Goal: Task Accomplishment & Management: Use online tool/utility

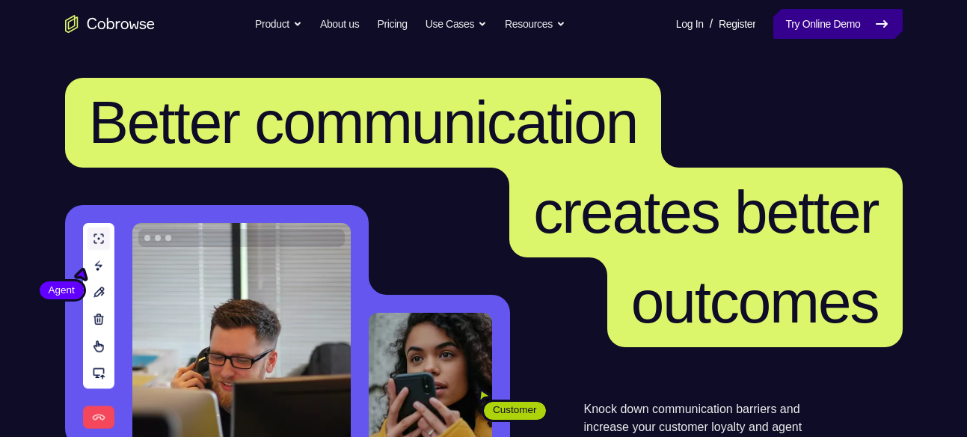
click at [826, 19] on link "Try Online Demo" at bounding box center [837, 24] width 129 height 30
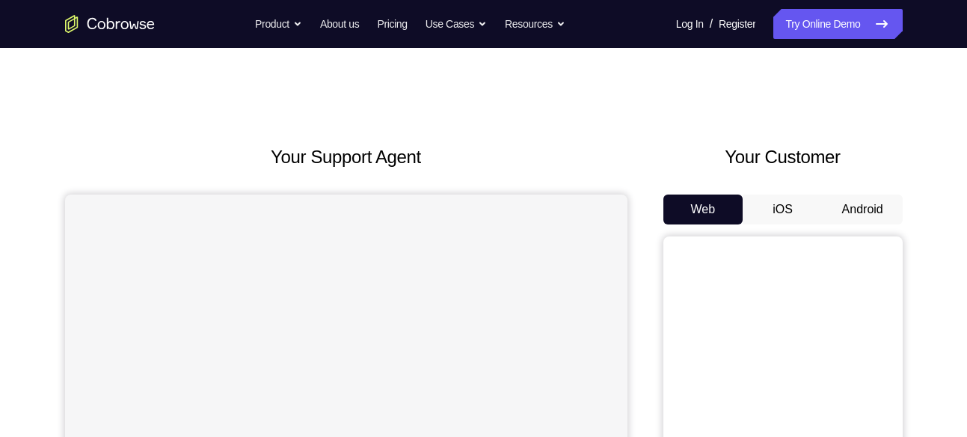
click at [837, 197] on button "Android" at bounding box center [863, 209] width 80 height 30
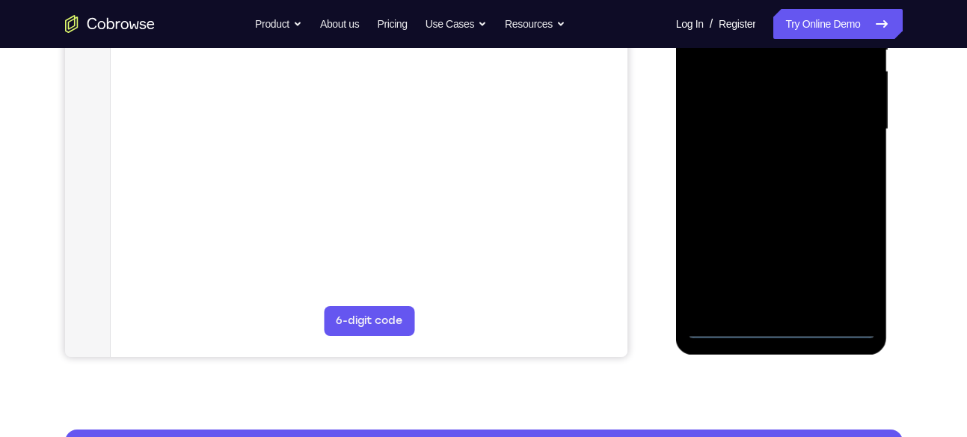
scroll to position [340, 0]
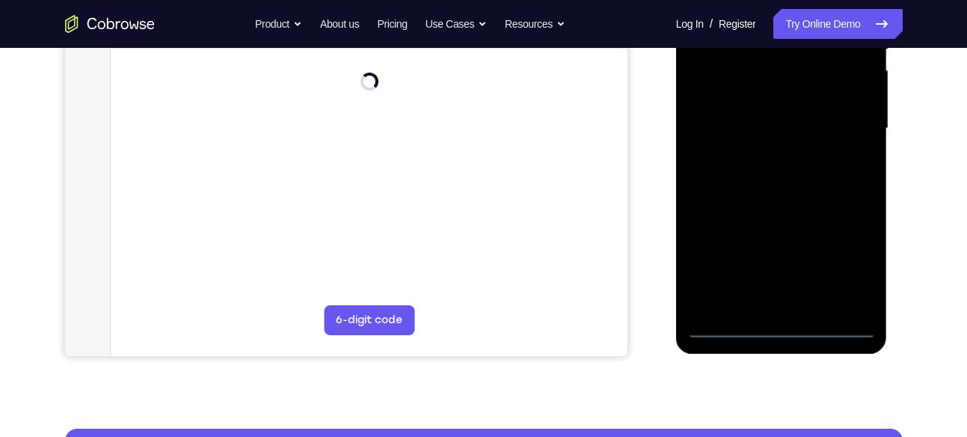
click at [775, 328] on div at bounding box center [781, 128] width 188 height 419
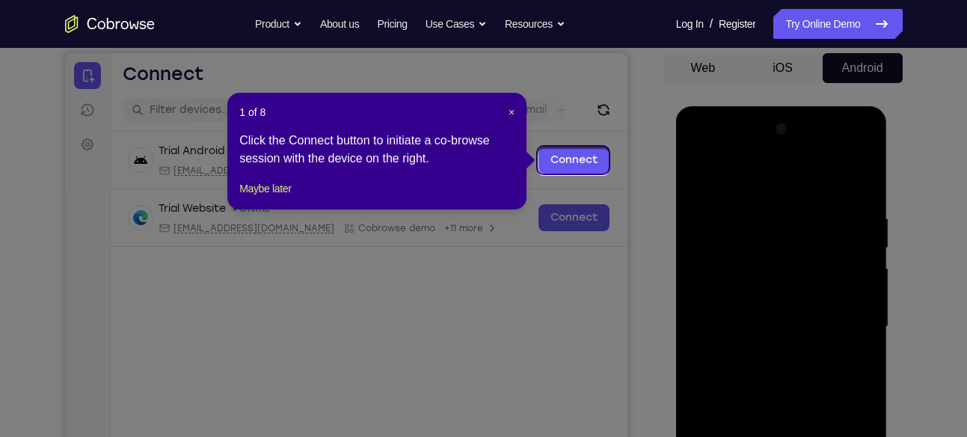
scroll to position [138, 0]
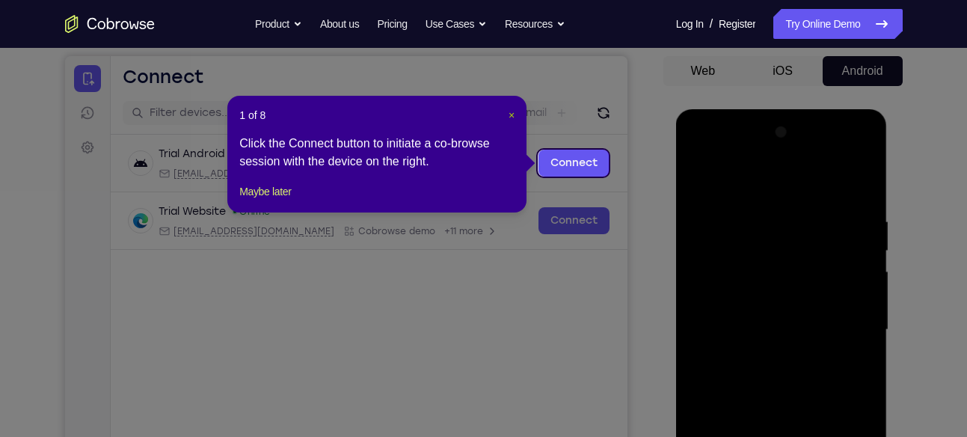
click at [509, 114] on span "×" at bounding box center [512, 115] width 6 height 12
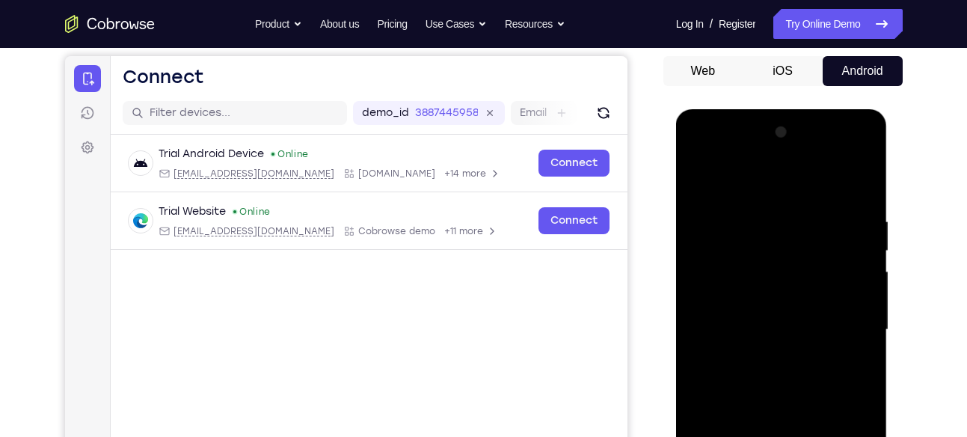
scroll to position [384, 0]
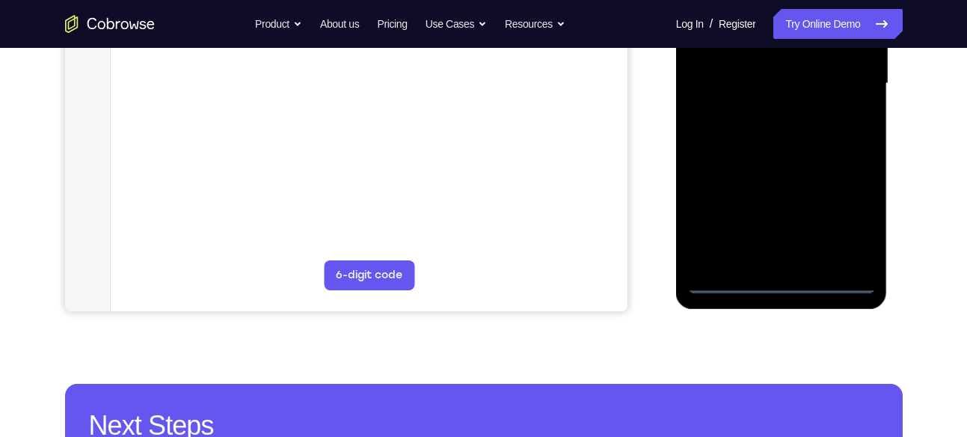
click at [849, 213] on div at bounding box center [781, 83] width 188 height 419
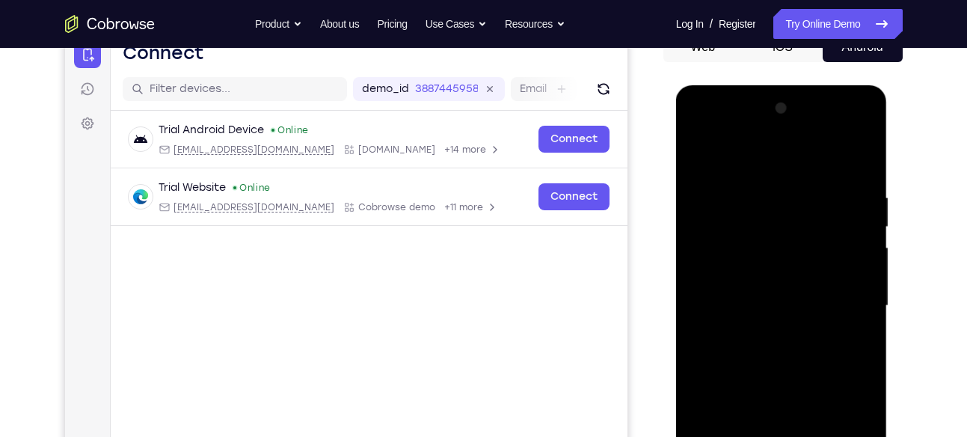
scroll to position [162, 0]
click at [701, 126] on div at bounding box center [781, 306] width 188 height 419
click at [843, 296] on div at bounding box center [781, 306] width 188 height 419
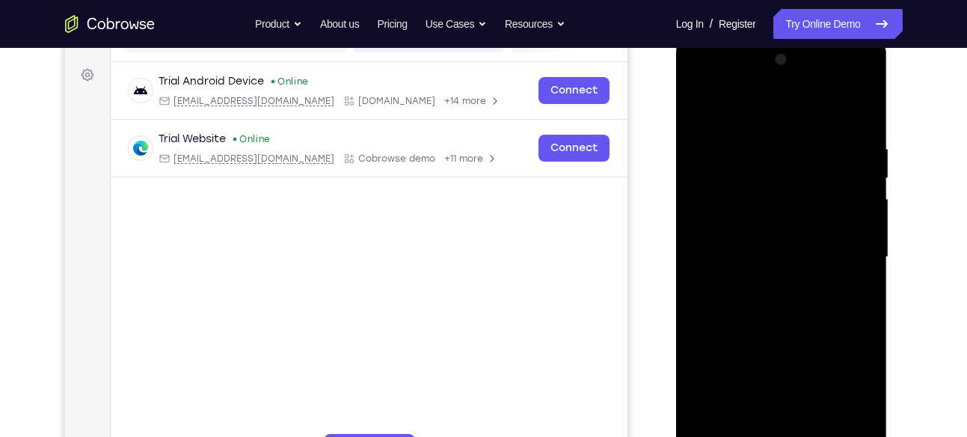
scroll to position [212, 0]
click at [761, 281] on div at bounding box center [781, 256] width 188 height 419
click at [780, 236] on div at bounding box center [781, 256] width 188 height 419
click at [758, 223] on div at bounding box center [781, 256] width 188 height 419
click at [762, 256] on div at bounding box center [781, 256] width 188 height 419
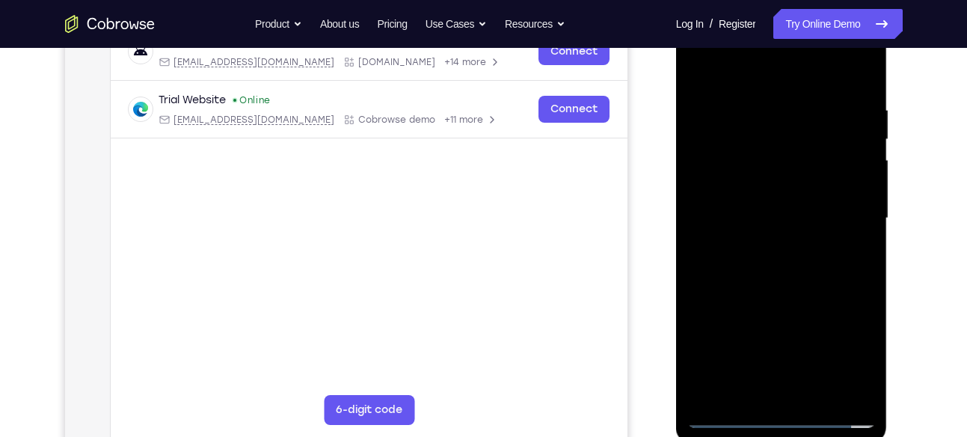
scroll to position [252, 0]
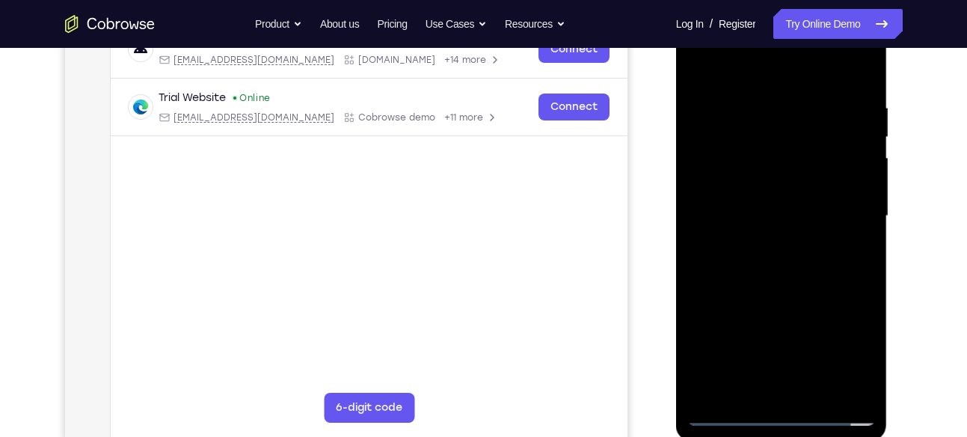
click at [771, 262] on div at bounding box center [781, 216] width 188 height 419
click at [758, 90] on div at bounding box center [781, 216] width 188 height 419
click at [859, 79] on div at bounding box center [781, 216] width 188 height 419
click at [761, 96] on div at bounding box center [781, 216] width 188 height 419
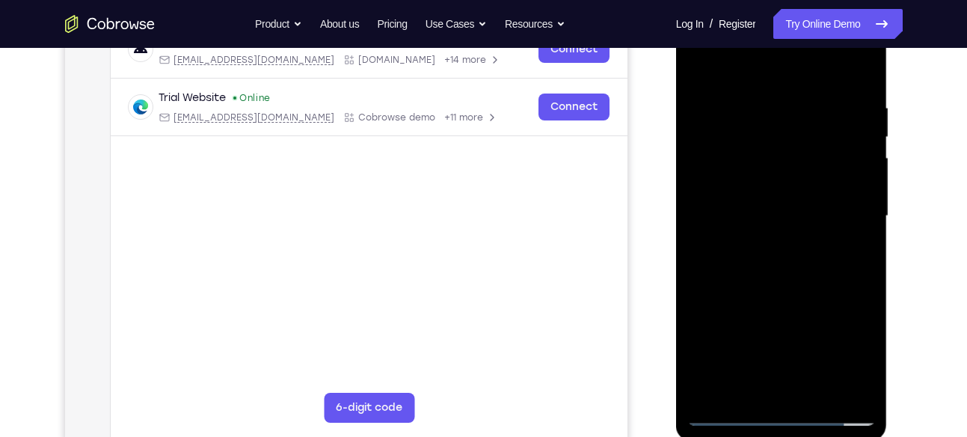
click at [761, 96] on div at bounding box center [781, 216] width 188 height 419
click at [859, 68] on div at bounding box center [781, 216] width 188 height 419
click at [850, 94] on div at bounding box center [781, 216] width 188 height 419
click at [858, 165] on div at bounding box center [781, 216] width 188 height 419
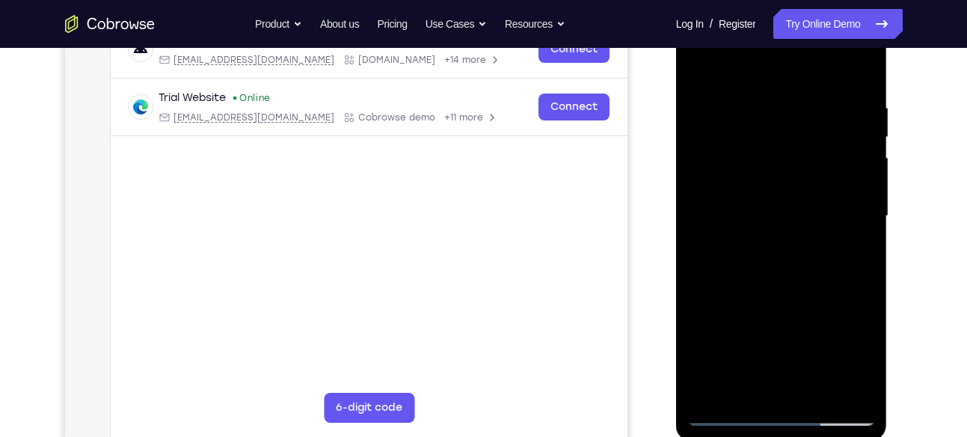
click at [859, 67] on div at bounding box center [781, 216] width 188 height 419
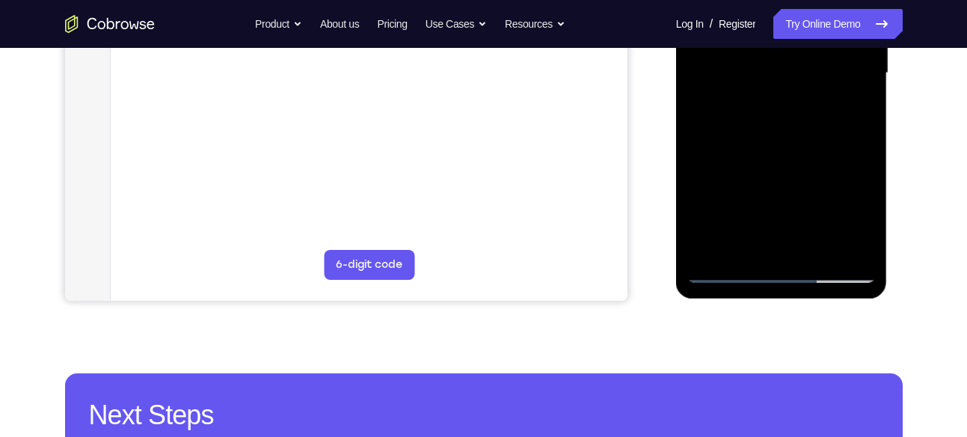
scroll to position [391, 0]
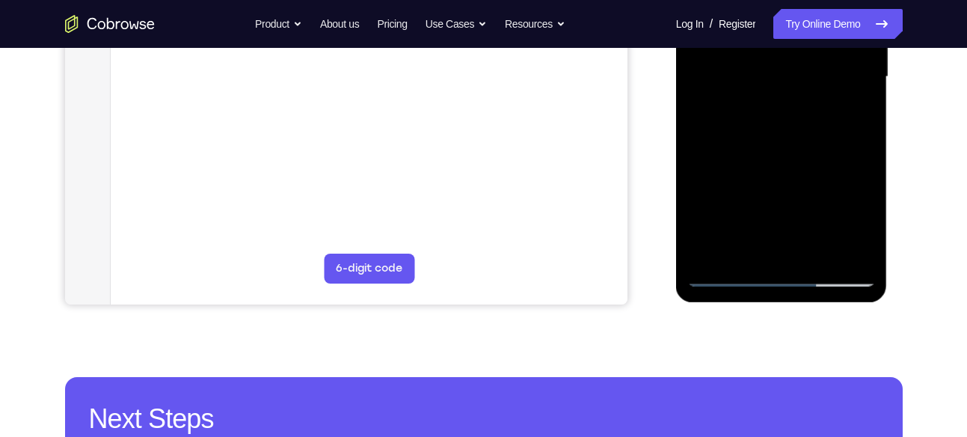
click at [814, 254] on div at bounding box center [781, 77] width 188 height 419
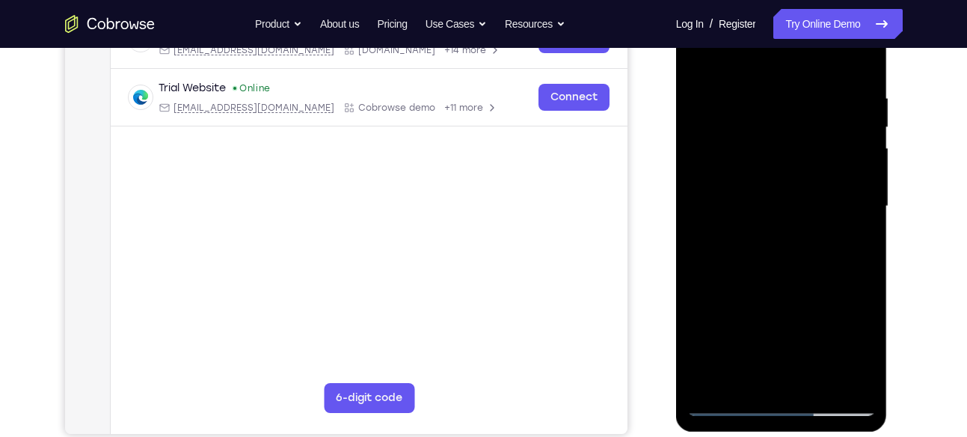
scroll to position [262, 0]
click at [778, 262] on div at bounding box center [781, 205] width 188 height 419
click at [848, 229] on div at bounding box center [781, 205] width 188 height 419
click at [767, 187] on div at bounding box center [781, 205] width 188 height 419
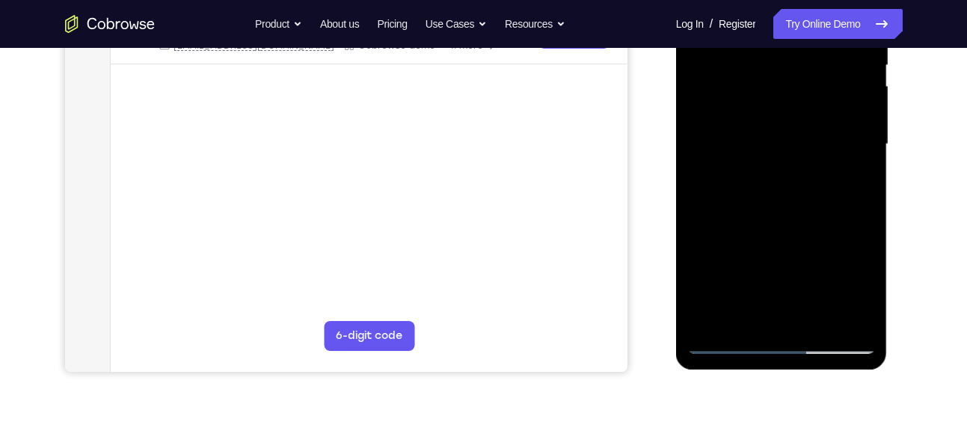
scroll to position [325, 0]
click at [750, 306] on div at bounding box center [781, 142] width 188 height 419
click at [852, 181] on div at bounding box center [781, 142] width 188 height 419
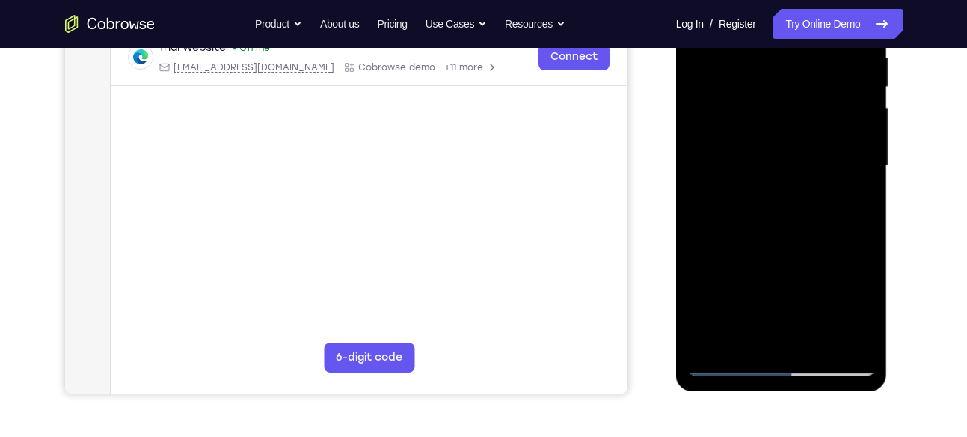
scroll to position [180, 0]
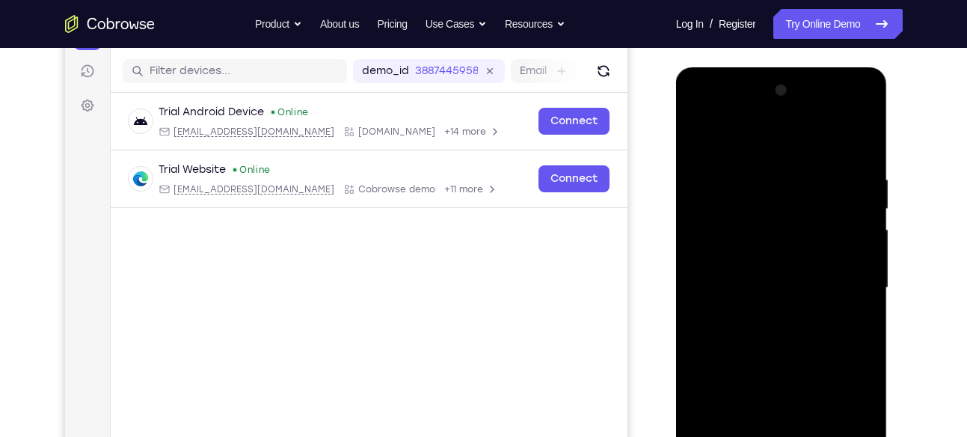
click at [699, 135] on div at bounding box center [781, 288] width 188 height 419
click at [702, 134] on div at bounding box center [781, 288] width 188 height 419
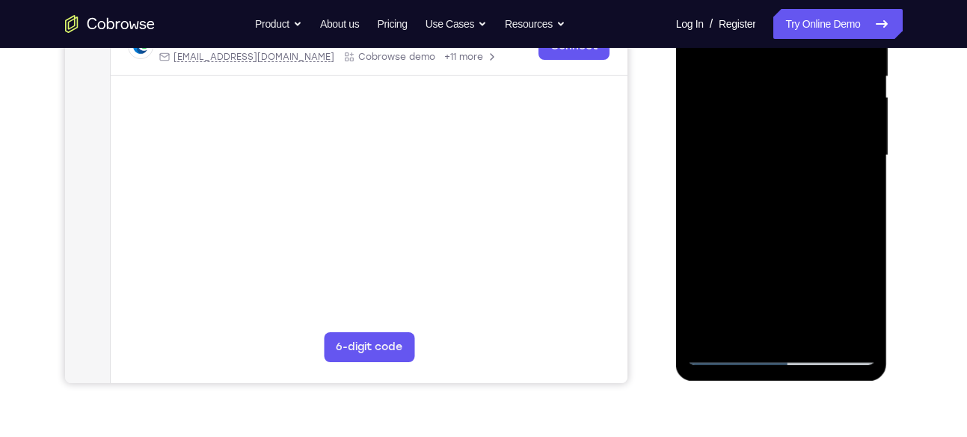
scroll to position [314, 0]
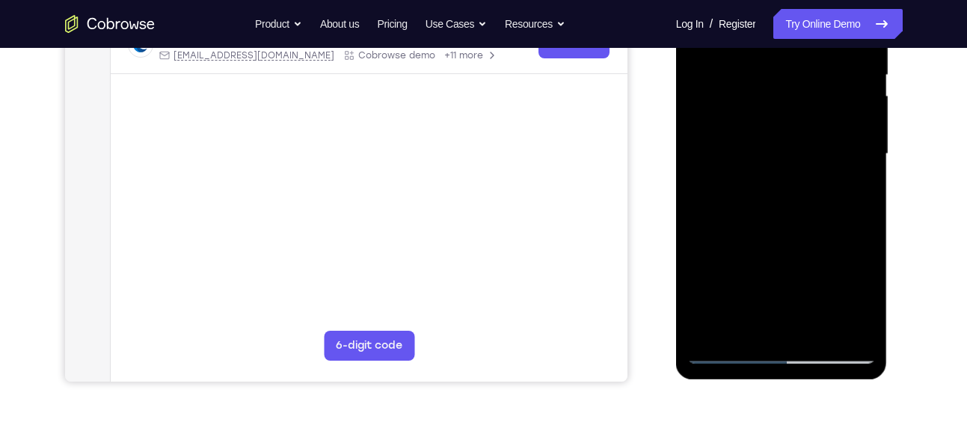
click at [779, 300] on div at bounding box center [781, 154] width 188 height 419
click at [812, 325] on div at bounding box center [781, 154] width 188 height 419
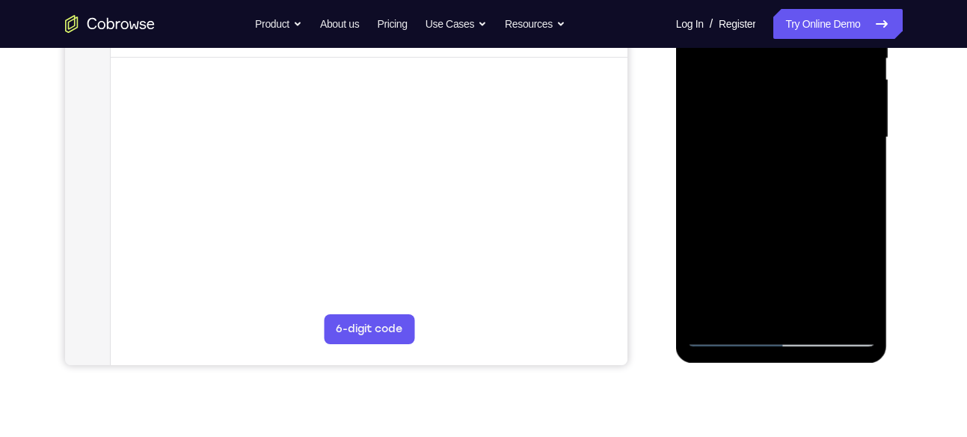
scroll to position [333, 0]
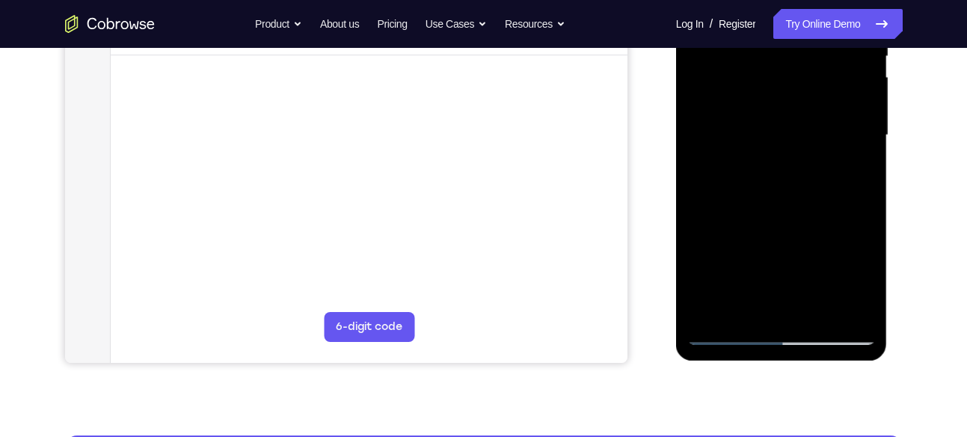
click at [736, 283] on div at bounding box center [781, 135] width 188 height 419
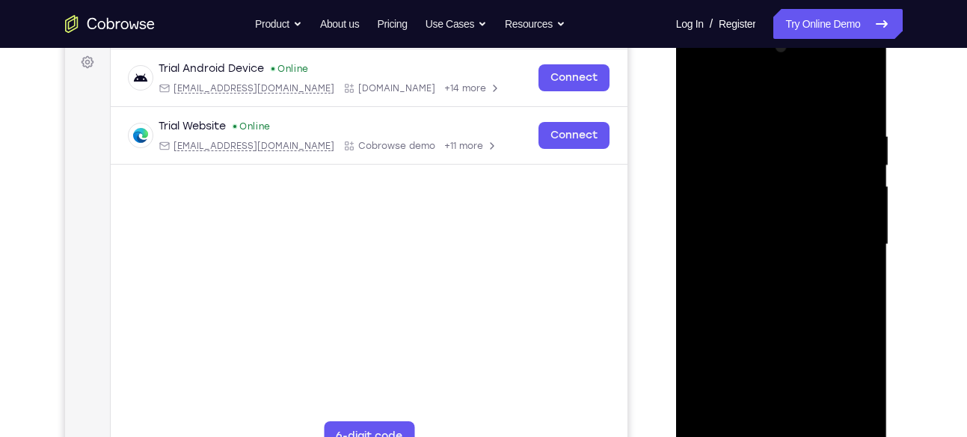
scroll to position [221, 0]
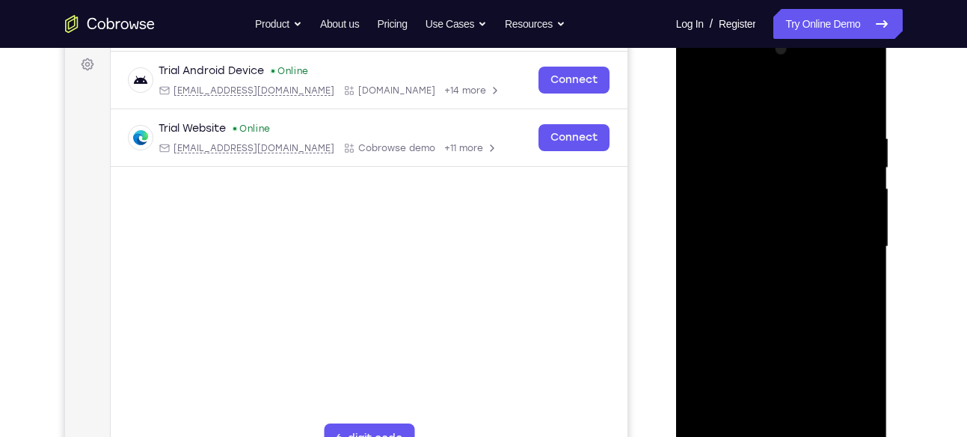
click at [721, 94] on div at bounding box center [781, 246] width 188 height 419
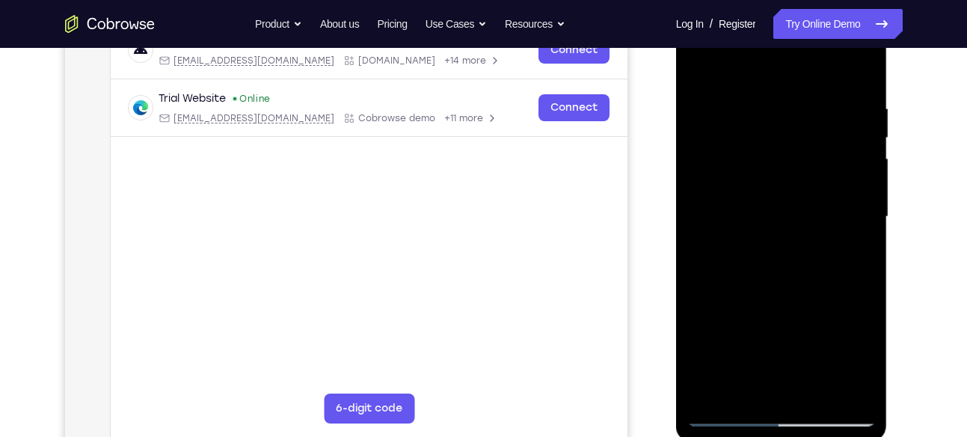
scroll to position [251, 0]
click at [699, 66] on div at bounding box center [781, 217] width 188 height 419
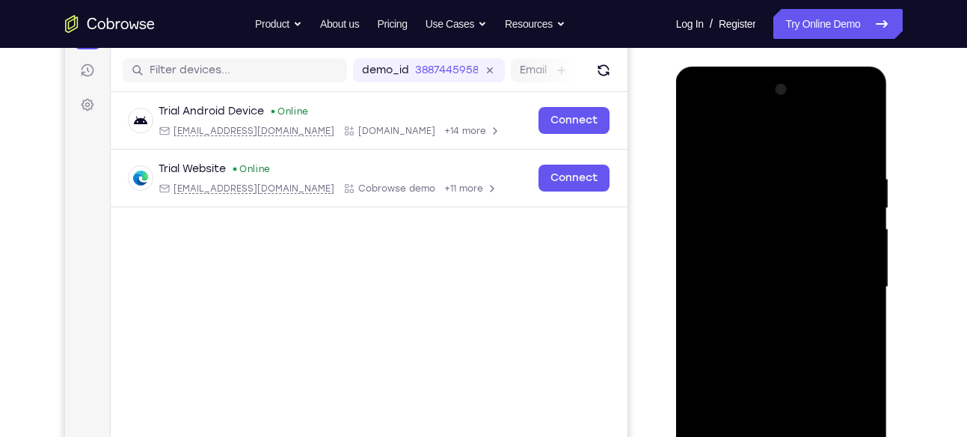
scroll to position [176, 0]
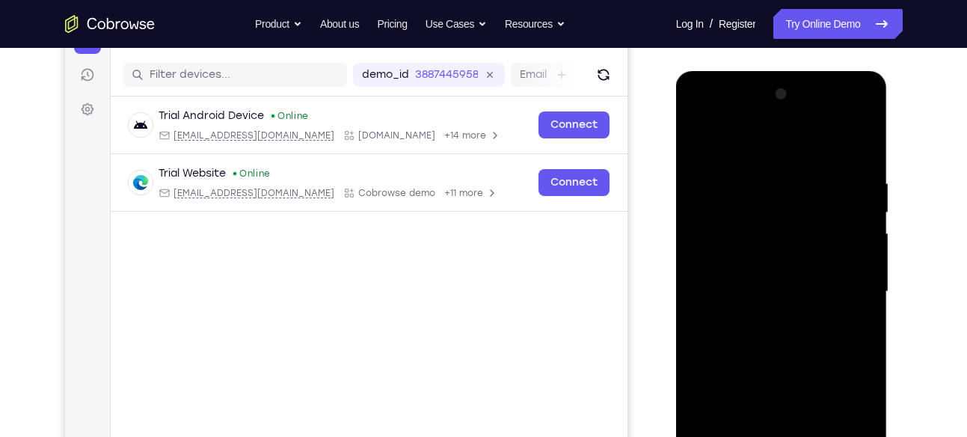
click at [699, 142] on div at bounding box center [781, 291] width 188 height 419
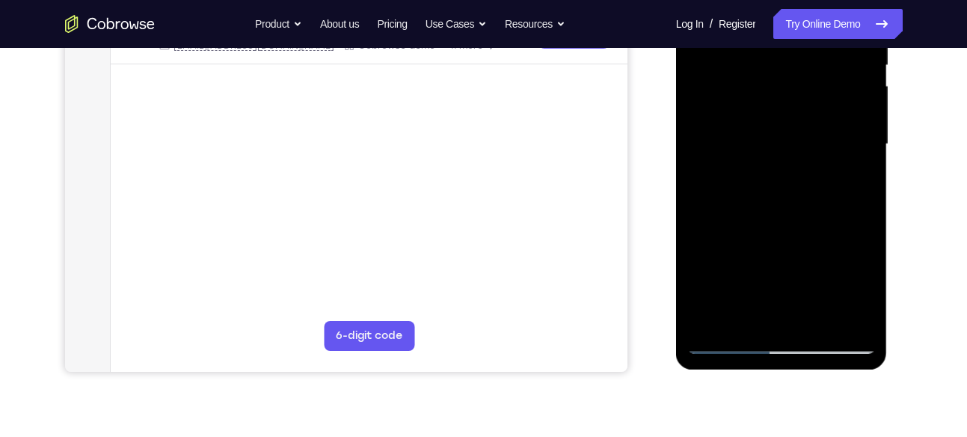
scroll to position [200, 0]
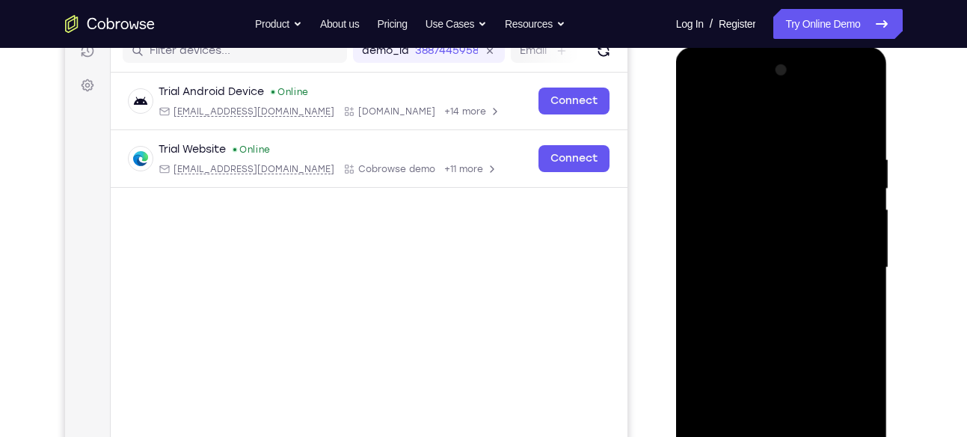
click at [701, 110] on div at bounding box center [781, 267] width 188 height 419
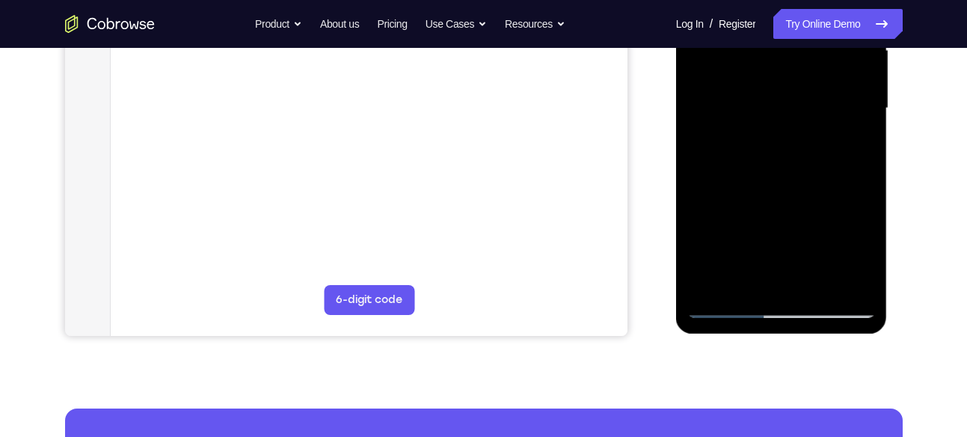
click at [814, 280] on div at bounding box center [781, 108] width 188 height 419
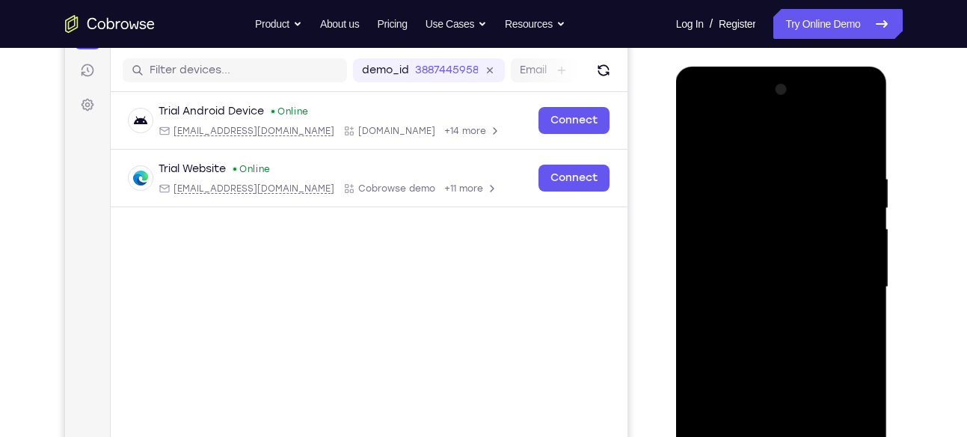
scroll to position [179, 0]
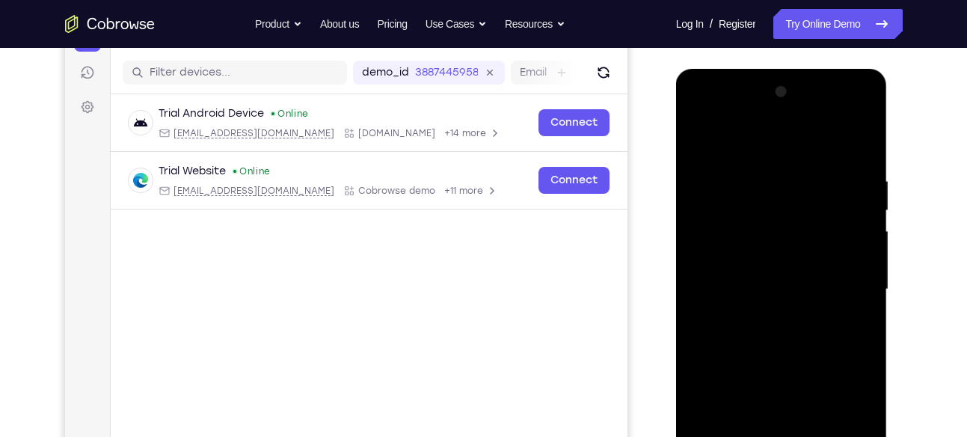
click at [705, 132] on div at bounding box center [781, 289] width 188 height 419
click at [865, 134] on div at bounding box center [781, 289] width 188 height 419
click at [700, 134] on div at bounding box center [781, 289] width 188 height 419
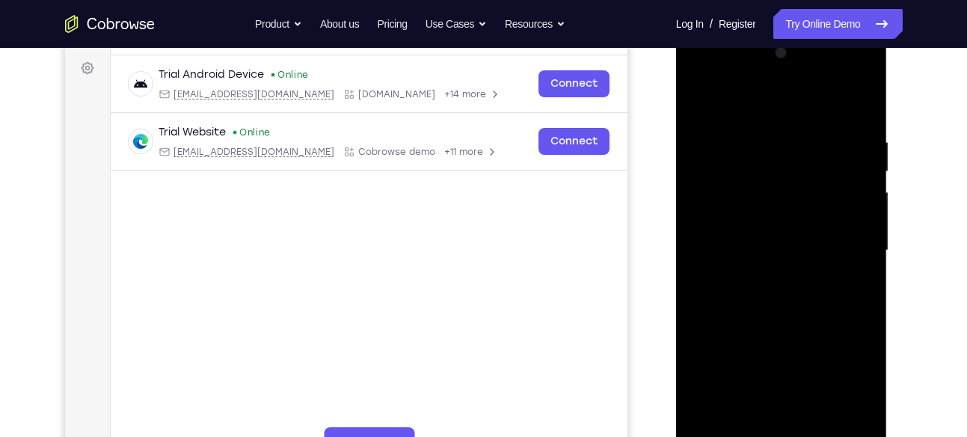
scroll to position [217, 0]
click at [760, 129] on div at bounding box center [781, 251] width 188 height 419
click at [858, 106] on div at bounding box center [781, 251] width 188 height 419
